Goal: Information Seeking & Learning: Learn about a topic

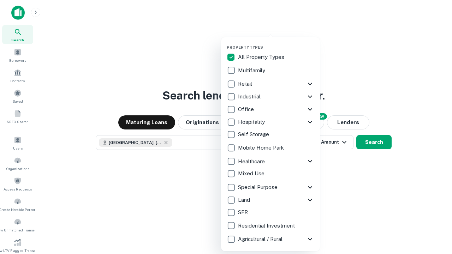
click at [276, 43] on button "button" at bounding box center [276, 43] width 99 height 0
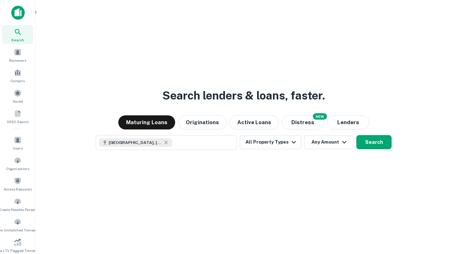
scroll to position [4, 85]
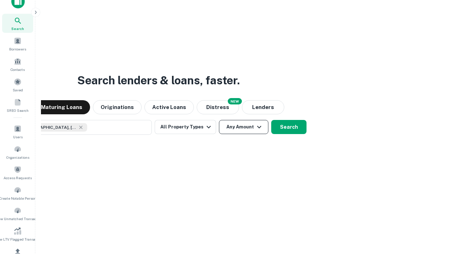
click at [219, 120] on button "Any Amount" at bounding box center [243, 127] width 49 height 14
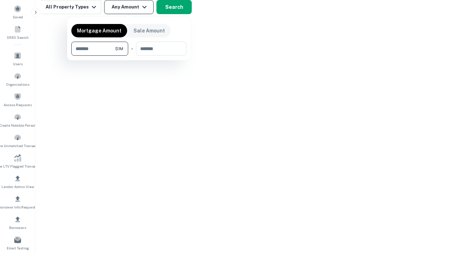
type input "*******"
click at [129, 56] on button "button" at bounding box center [128, 56] width 115 height 0
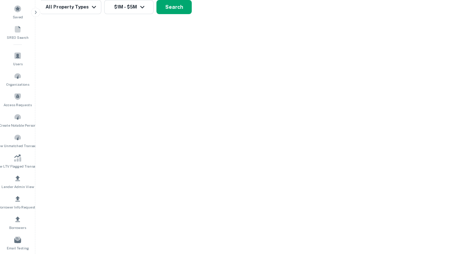
scroll to position [4, 130]
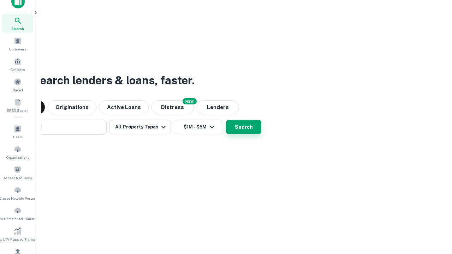
click at [226, 120] on button "Search" at bounding box center [243, 127] width 35 height 14
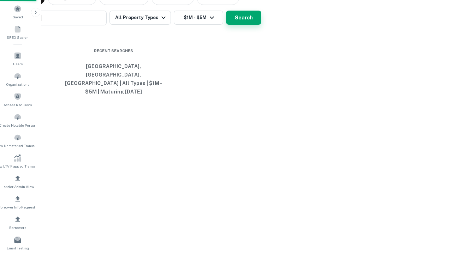
scroll to position [23, 200]
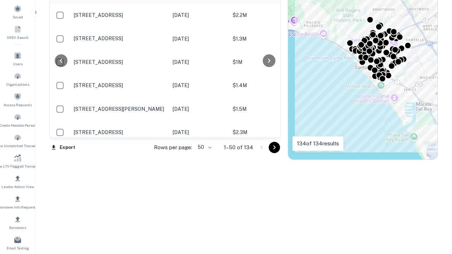
click at [204, 147] on body "Search Borrowers Contacts Saved SREO Search Users Organizations Access Requests…" at bounding box center [226, 43] width 452 height 254
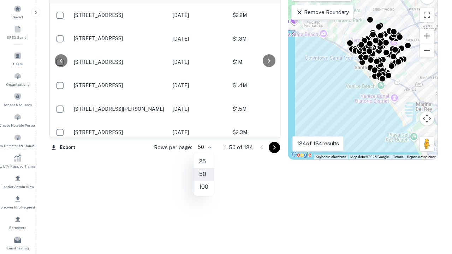
click at [204, 162] on li "25" at bounding box center [204, 162] width 20 height 13
type input "**"
